Goal: Find contact information: Find contact information

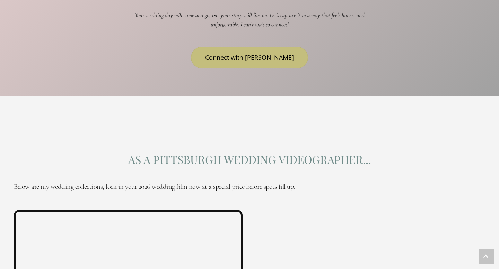
scroll to position [1248, 0]
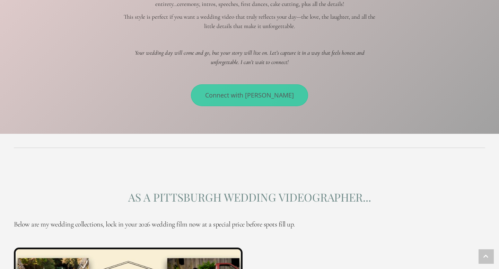
click at [275, 91] on span "Connect with [PERSON_NAME]" at bounding box center [249, 95] width 89 height 8
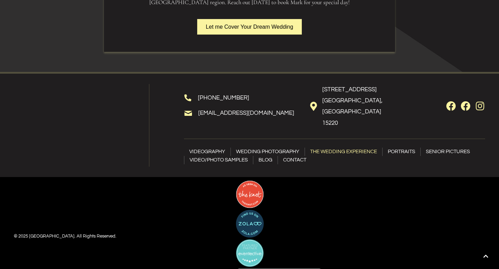
scroll to position [1708, 0]
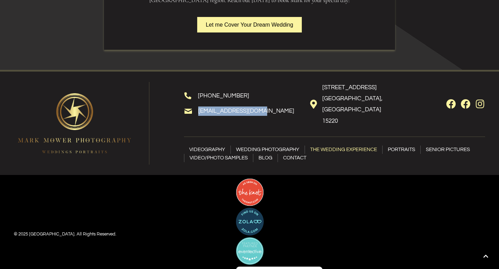
drag, startPoint x: 261, startPoint y: 105, endPoint x: 196, endPoint y: 105, distance: 65.1
click at [196, 105] on div "[EMAIL_ADDRESS][DOMAIN_NAME]" at bounding box center [240, 113] width 112 height 18
copy link "[EMAIL_ADDRESS][DOMAIN_NAME]"
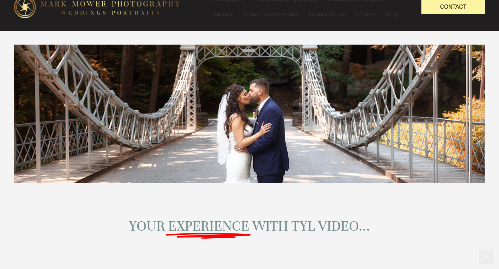
scroll to position [0, 0]
